Goal: Transaction & Acquisition: Download file/media

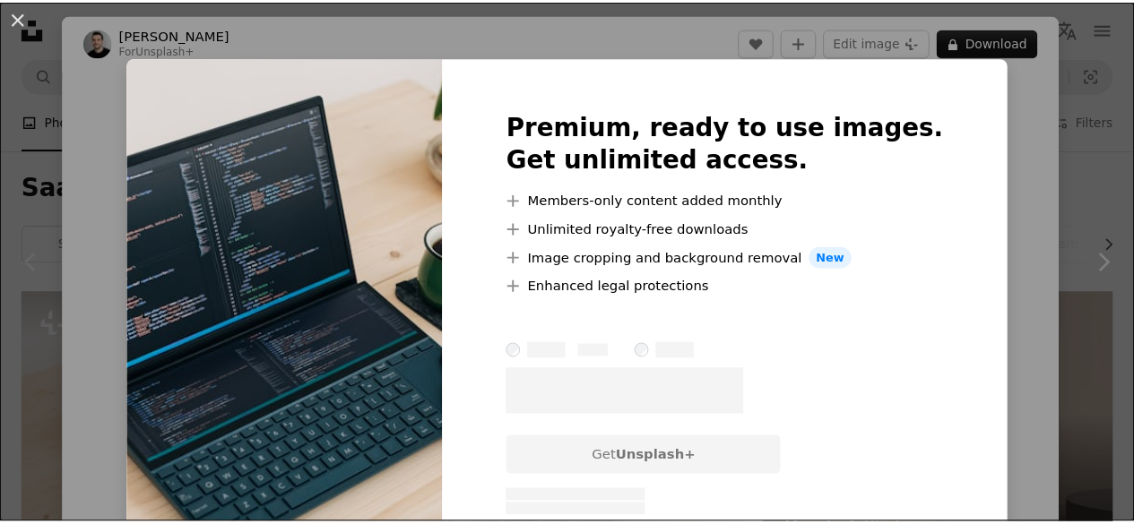
scroll to position [179, 0]
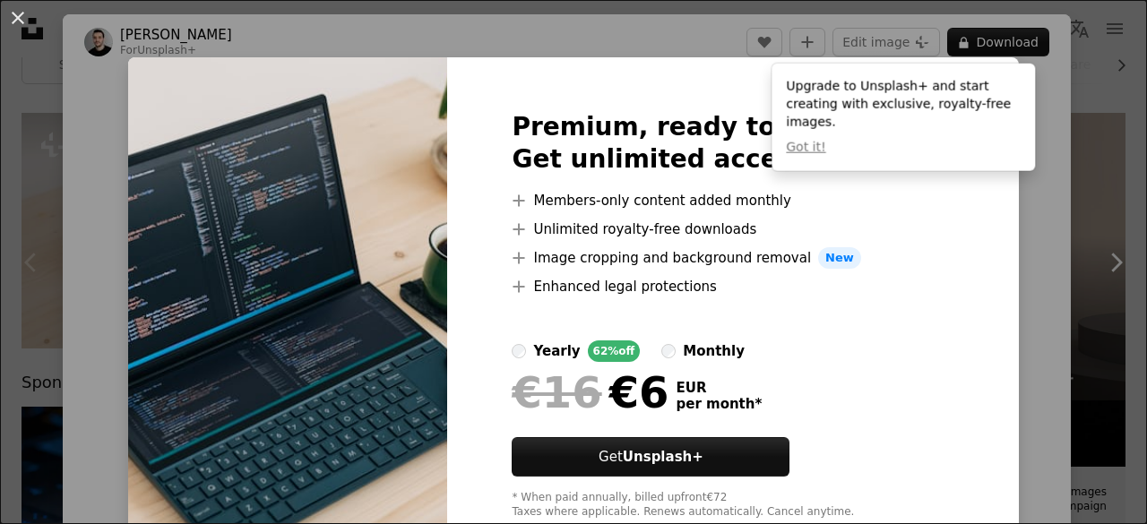
click at [1072, 76] on div "An X shape Premium, ready to use images. Get unlimited access. A plus sign Memb…" at bounding box center [573, 262] width 1147 height 524
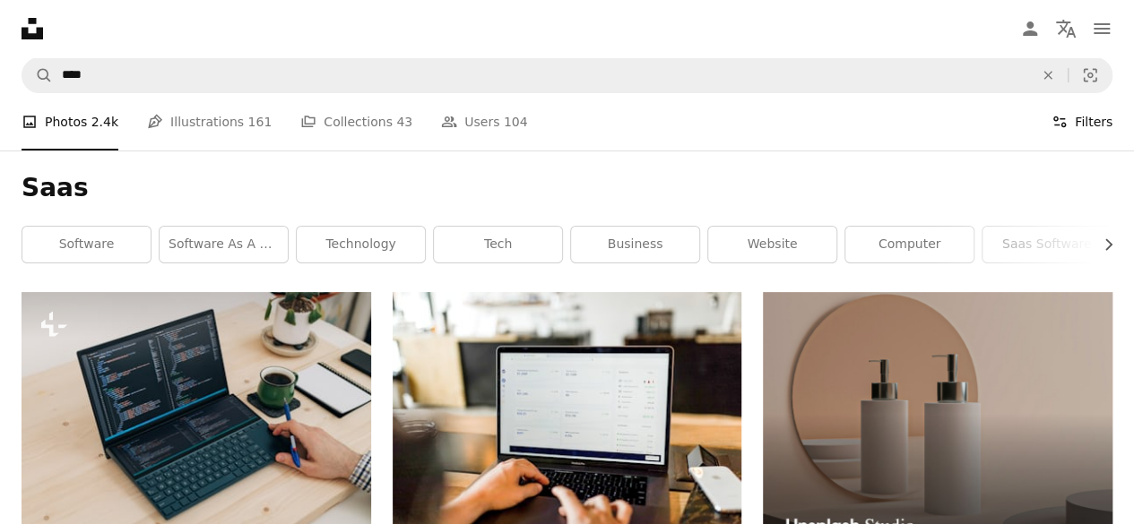
click at [1099, 124] on button "Filters Filters" at bounding box center [1081, 121] width 61 height 57
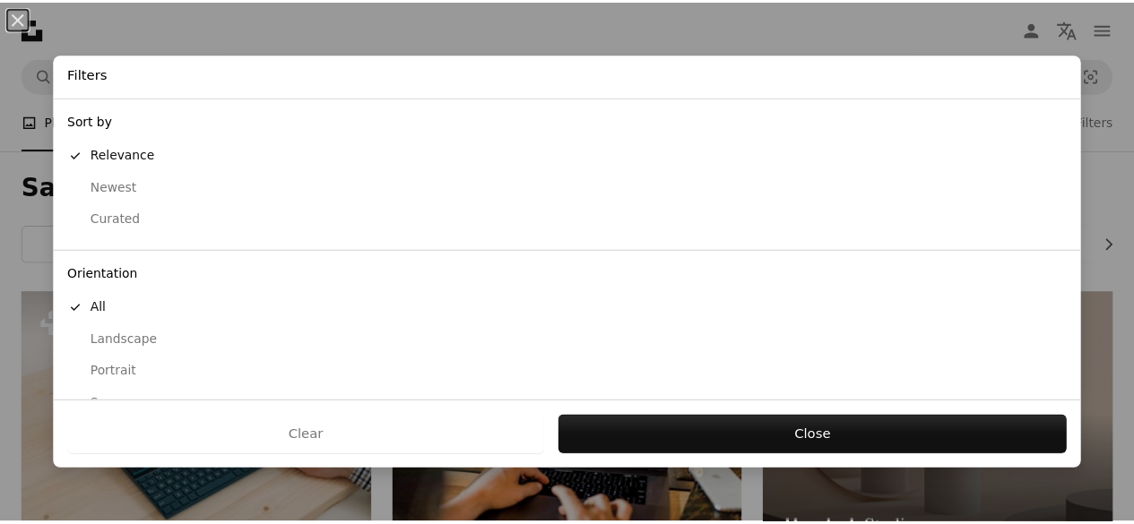
scroll to position [184, 0]
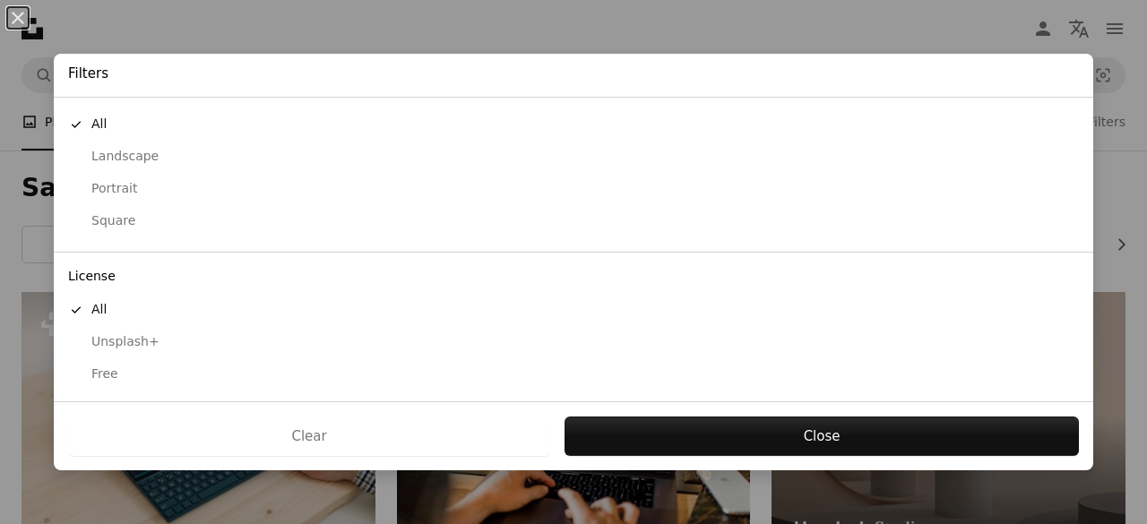
click at [93, 366] on div "Free" at bounding box center [573, 375] width 1011 height 18
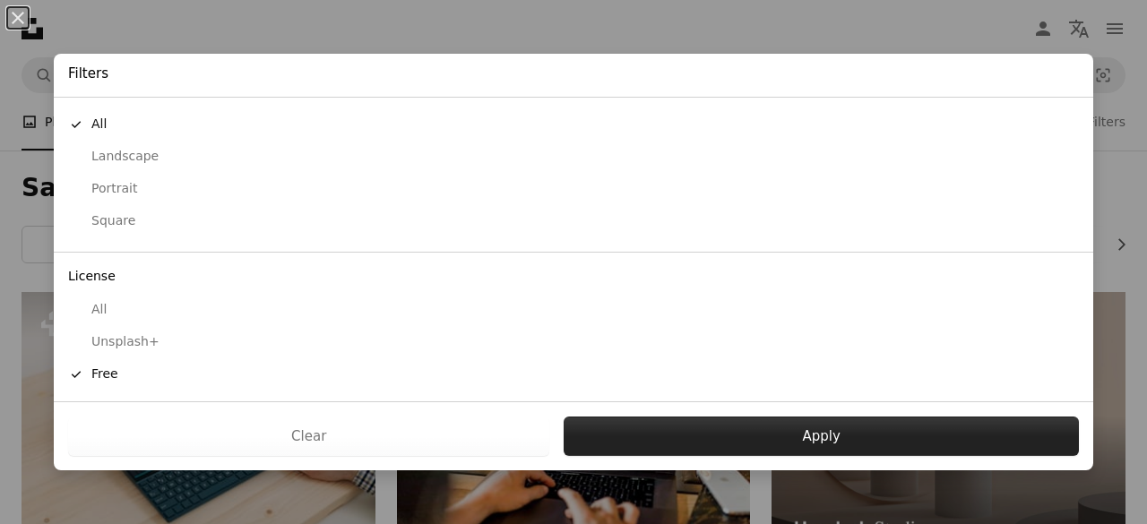
click at [722, 454] on button "Apply" at bounding box center [821, 436] width 515 height 39
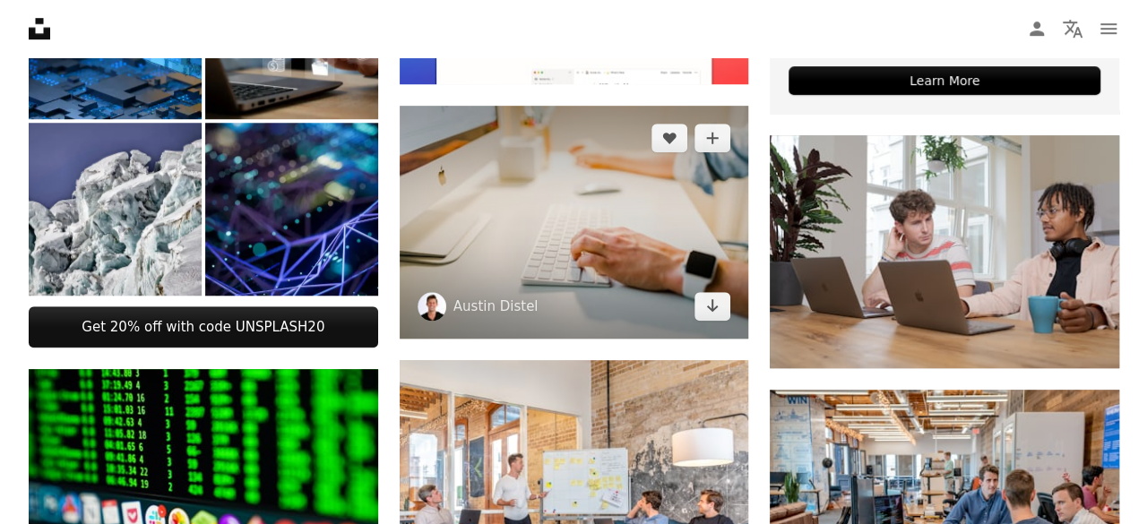
scroll to position [627, 0]
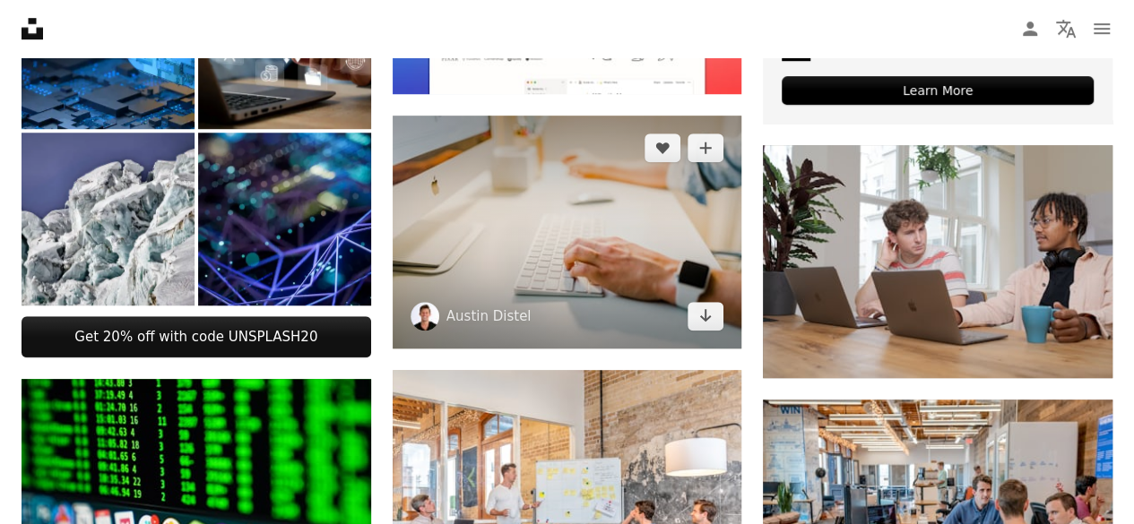
click at [680, 246] on img at bounding box center [568, 232] width 350 height 233
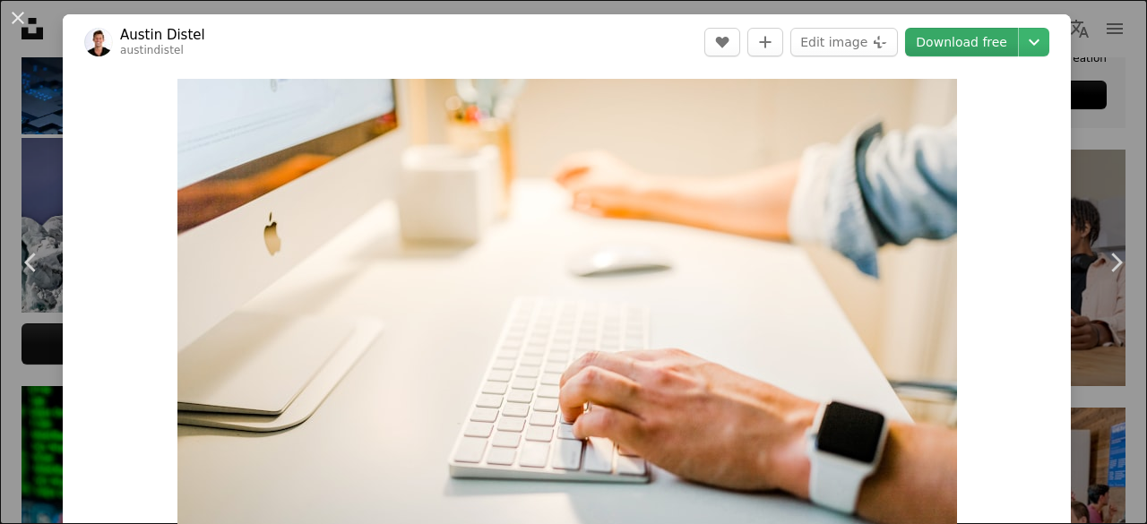
click at [945, 53] on link "Download free" at bounding box center [961, 42] width 113 height 29
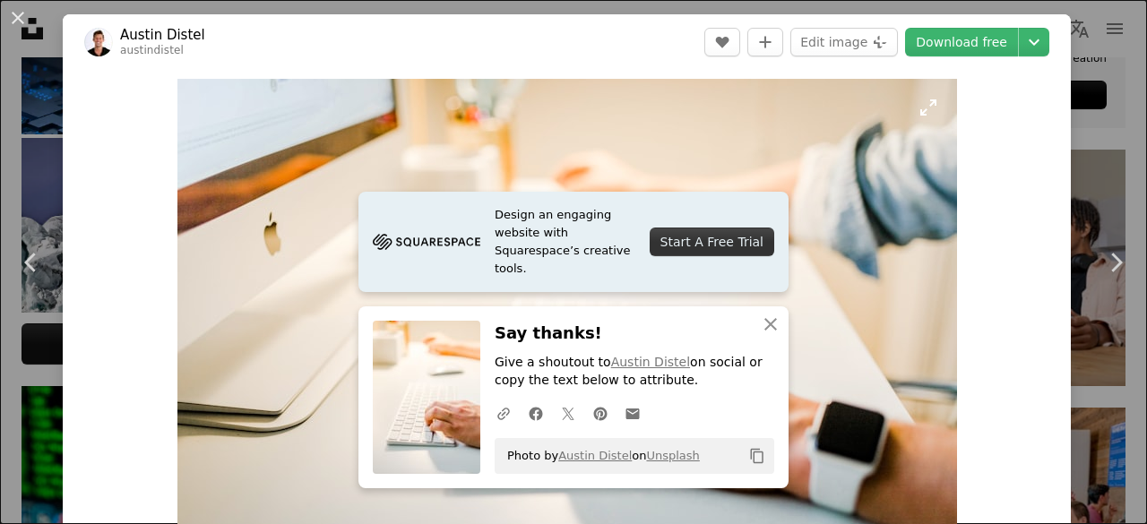
drag, startPoint x: 588, startPoint y: 151, endPoint x: 661, endPoint y: 160, distance: 74.0
click at [661, 160] on img "Zoom in on this image" at bounding box center [567, 339] width 780 height 520
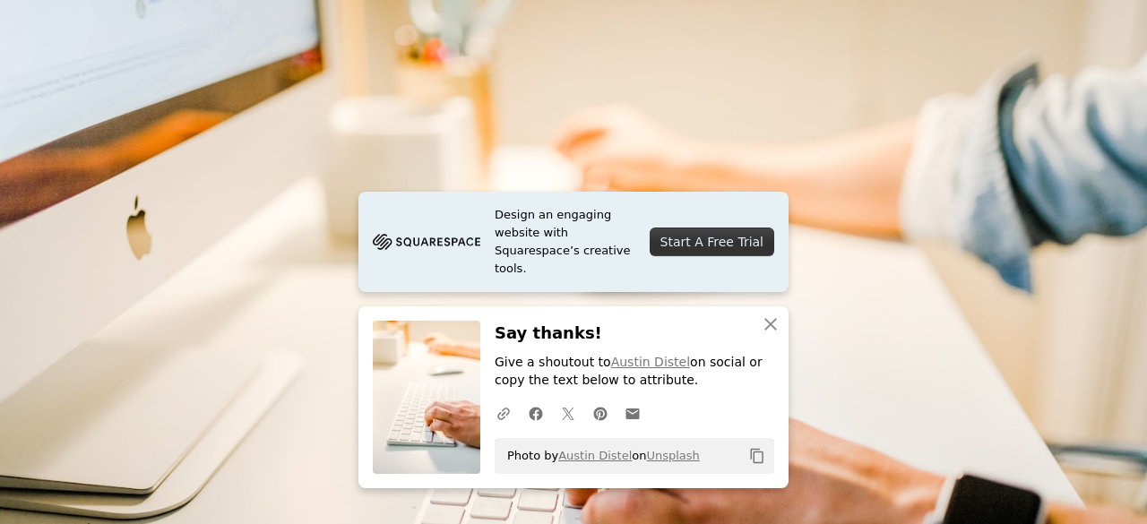
scroll to position [111, 0]
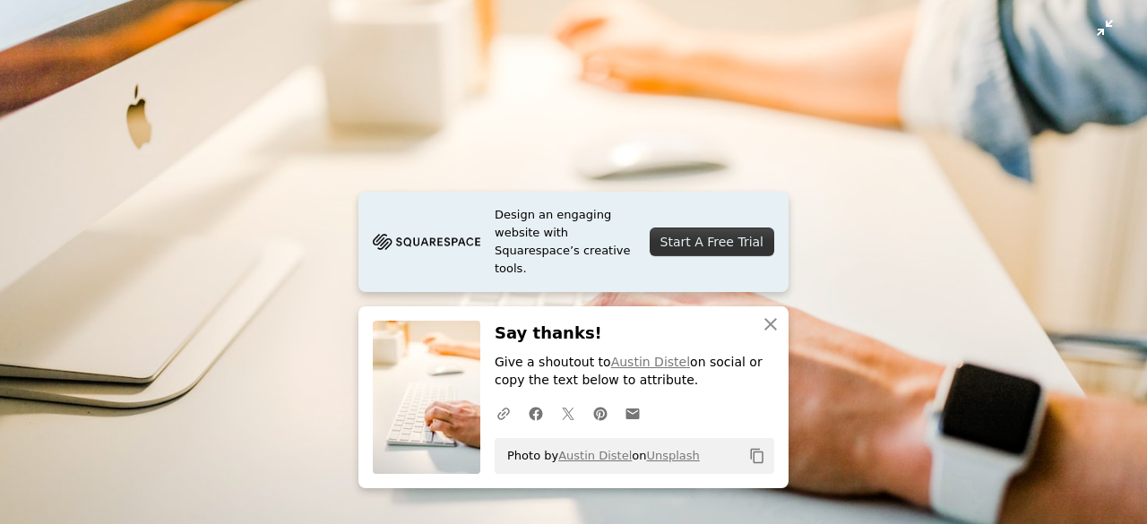
click at [658, 162] on img "Zoom out on this image" at bounding box center [573, 271] width 1149 height 766
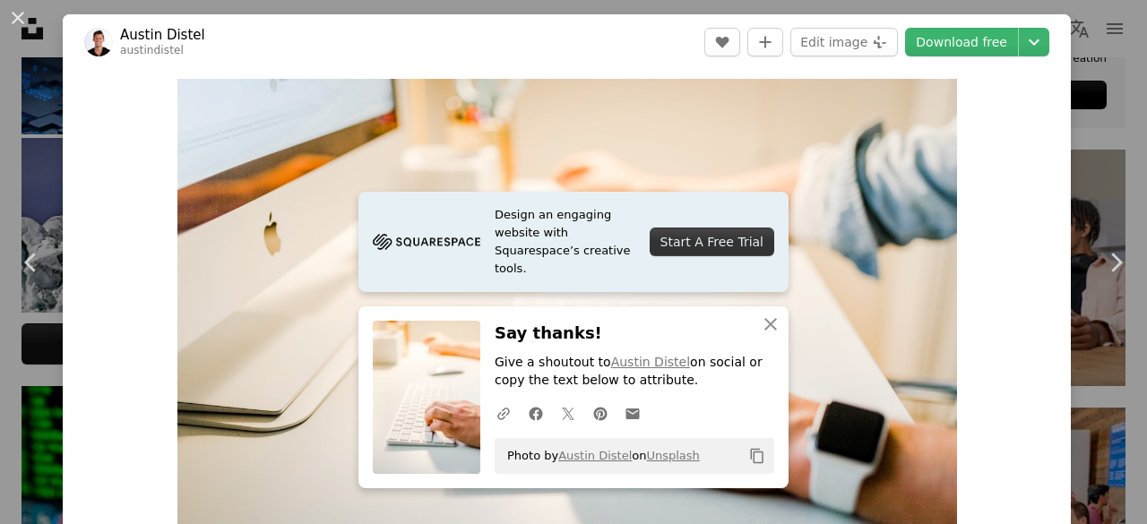
scroll to position [73, 0]
